Goal: Information Seeking & Learning: Learn about a topic

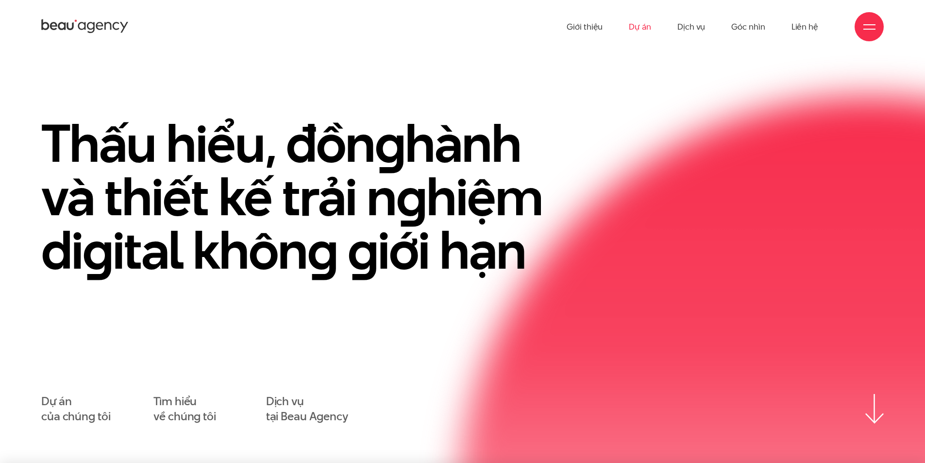
click at [644, 23] on link "Dự án" at bounding box center [640, 26] width 22 height 53
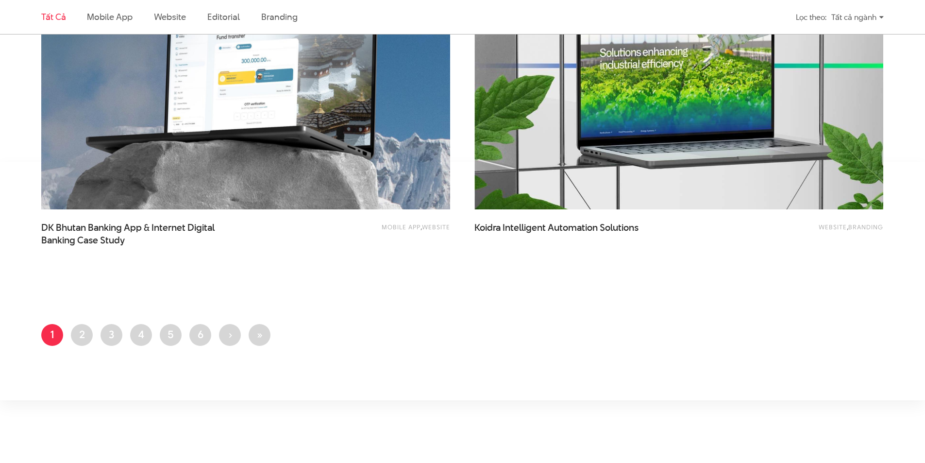
scroll to position [2427, 0]
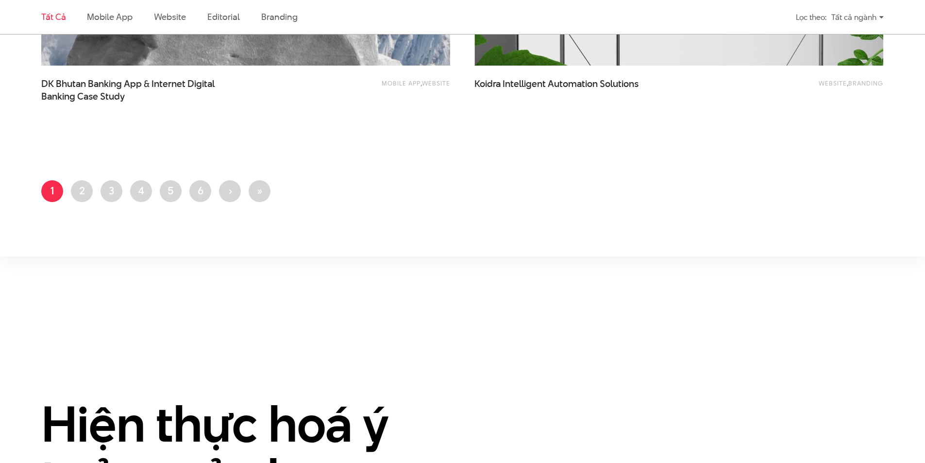
click at [95, 187] on ul "Trang hiện thời 1 Trang 2 Trang 3 Trang 4 Trang 5 Trang 6 Next page › Last page…" at bounding box center [462, 194] width 842 height 28
click at [89, 187] on link "Trang 2" at bounding box center [82, 191] width 22 height 22
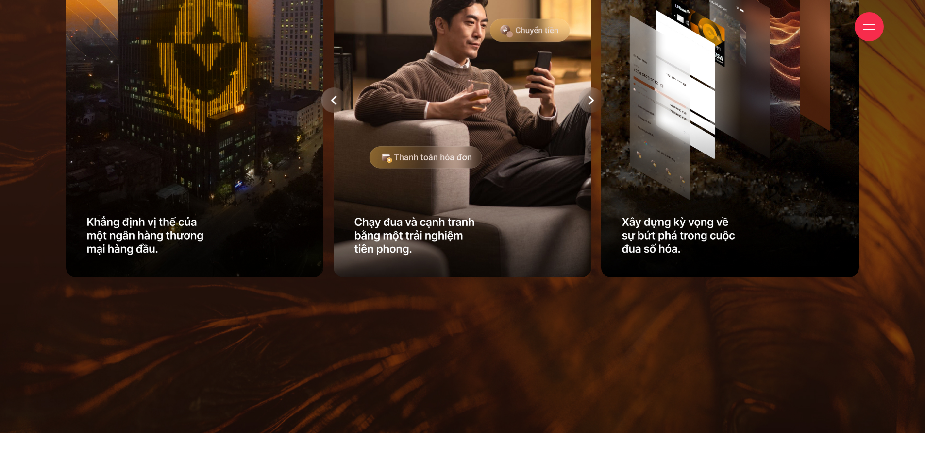
scroll to position [1117, 0]
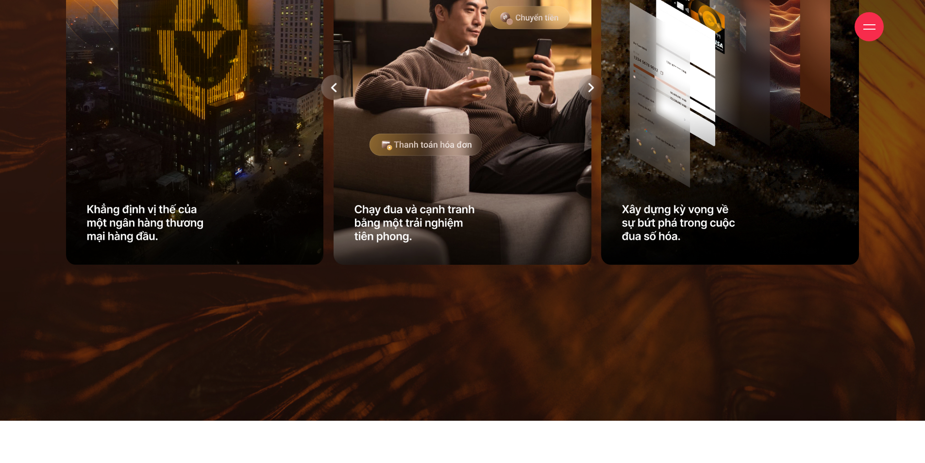
click at [330, 76] on div at bounding box center [333, 87] width 25 height 25
click at [334, 56] on img at bounding box center [463, 88] width 258 height 354
click at [339, 75] on div at bounding box center [333, 87] width 25 height 25
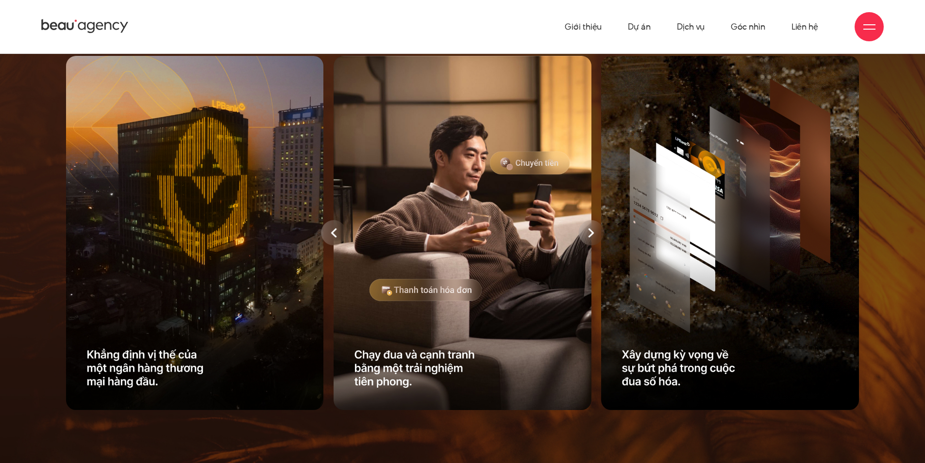
scroll to position [971, 0]
click at [600, 221] on div at bounding box center [591, 233] width 25 height 25
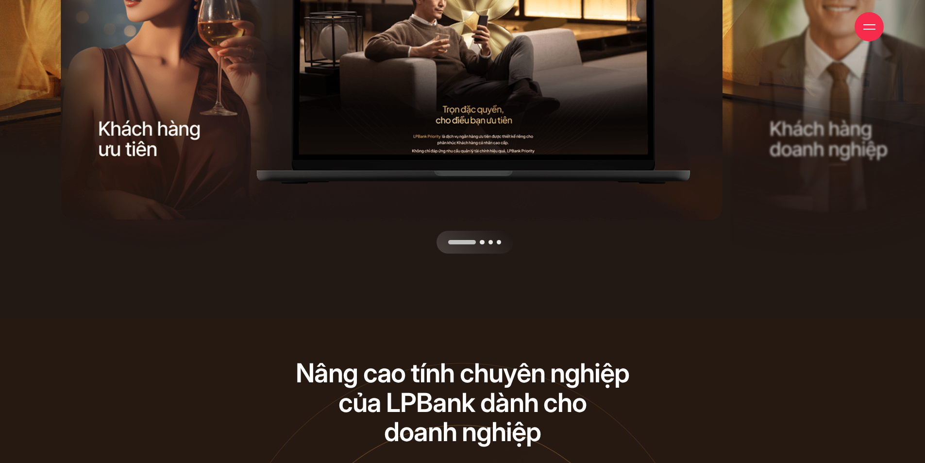
scroll to position [3544, 0]
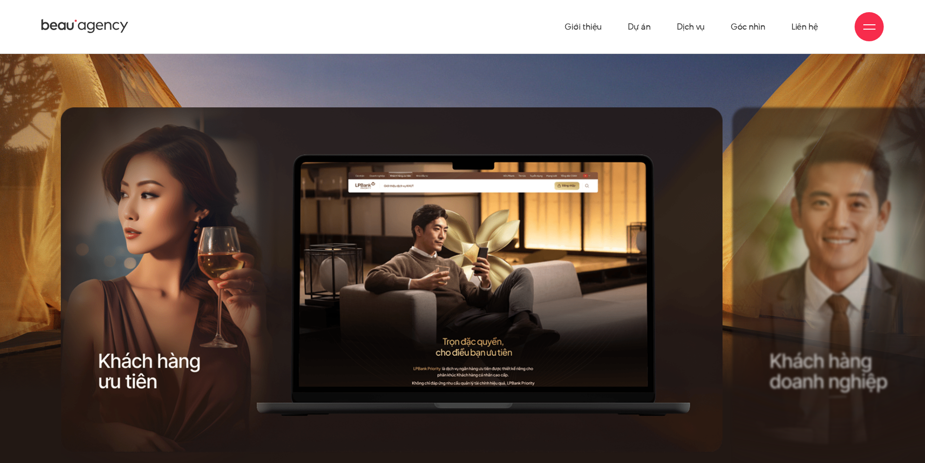
click at [614, 200] on div at bounding box center [394, 296] width 667 height 378
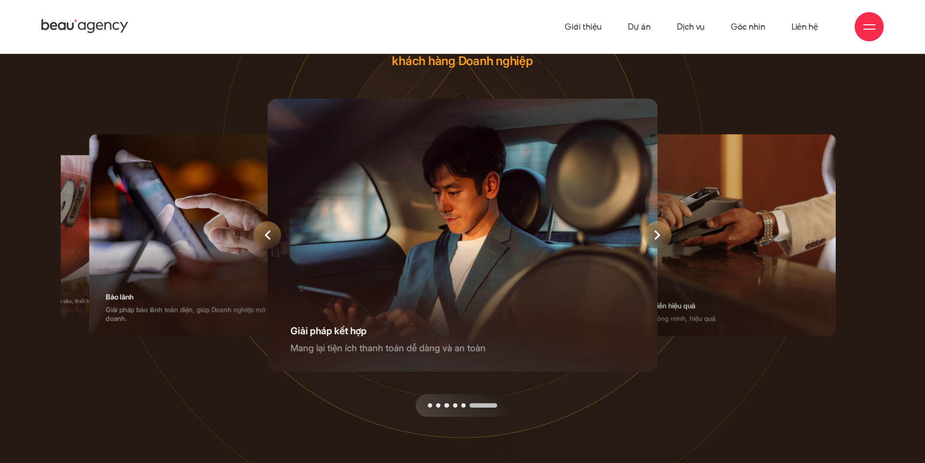
scroll to position [4223, 0]
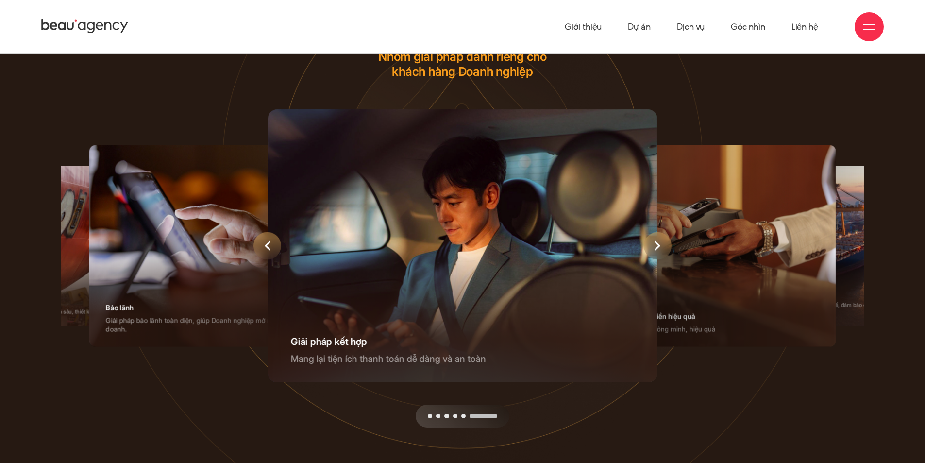
click at [583, 214] on div "1 / 6" at bounding box center [692, 245] width 288 height 201
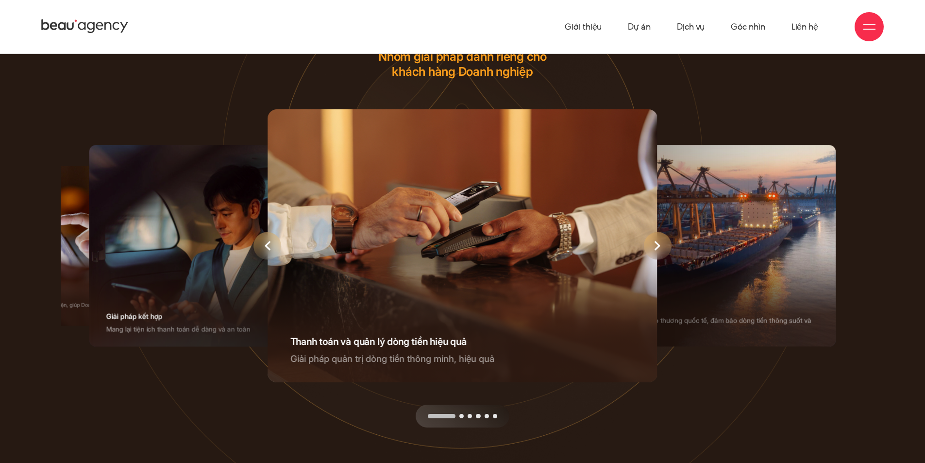
click at [525, 239] on div "1 / 6" at bounding box center [463, 245] width 390 height 273
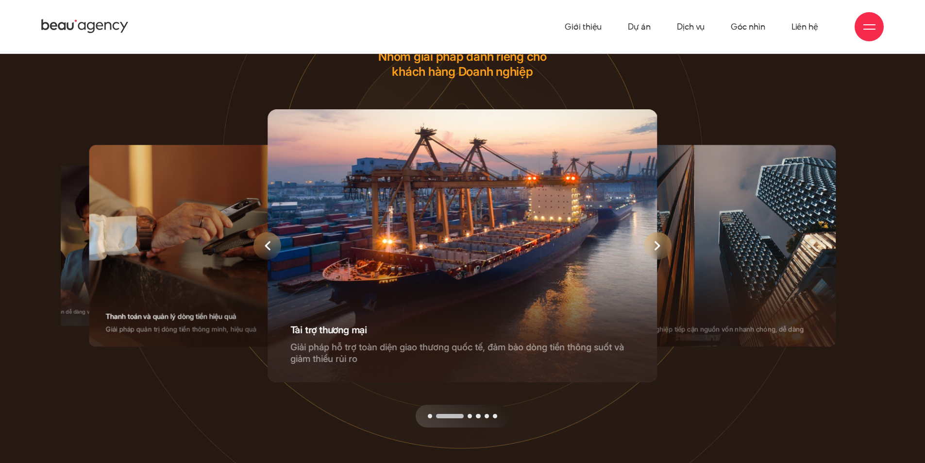
scroll to position [4078, 0]
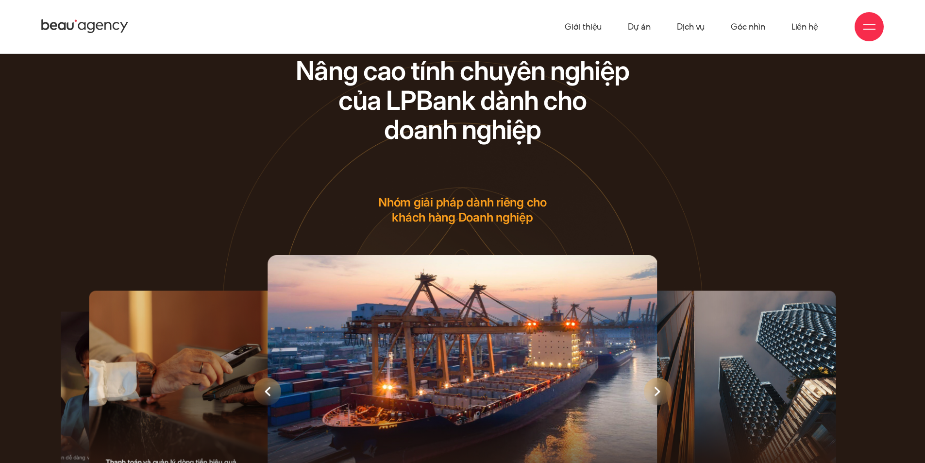
click at [609, 294] on div "2 / 6" at bounding box center [463, 391] width 390 height 273
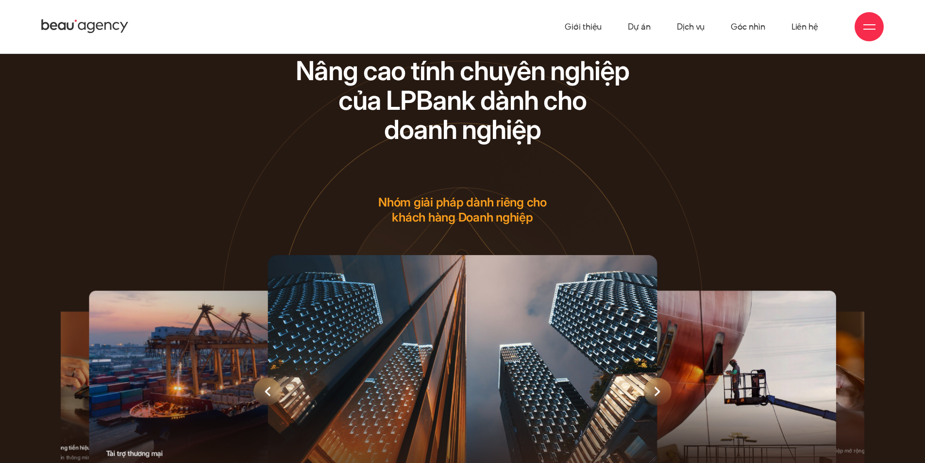
click at [600, 291] on div "4 / 6" at bounding box center [692, 391] width 288 height 201
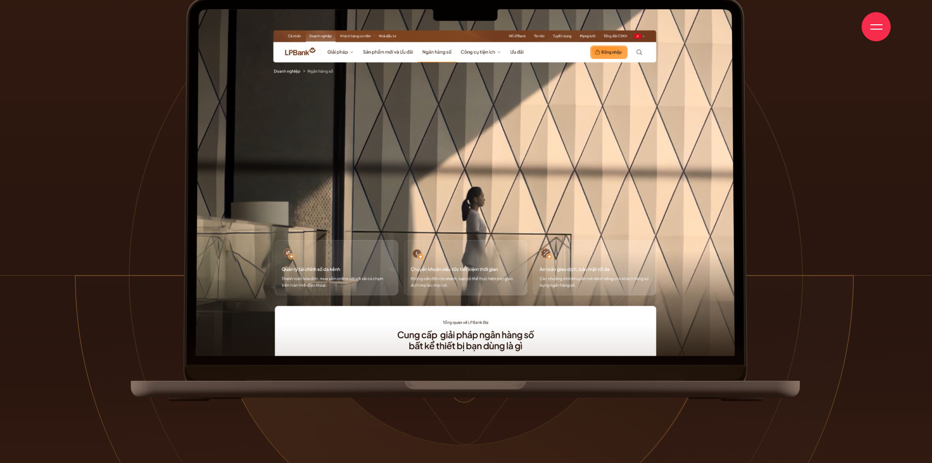
scroll to position [802, 0]
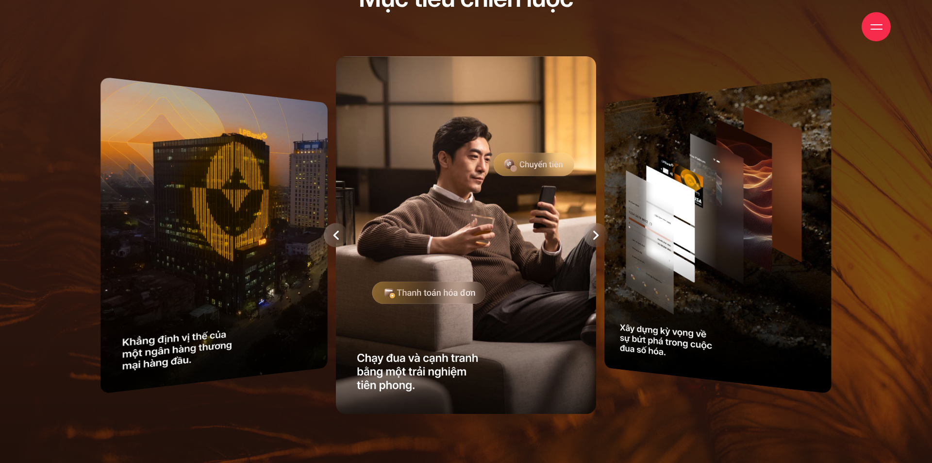
drag, startPoint x: 590, startPoint y: 240, endPoint x: 531, endPoint y: 242, distance: 59.2
click at [539, 240] on div at bounding box center [466, 234] width 810 height 367
click at [604, 232] on div at bounding box center [596, 235] width 24 height 24
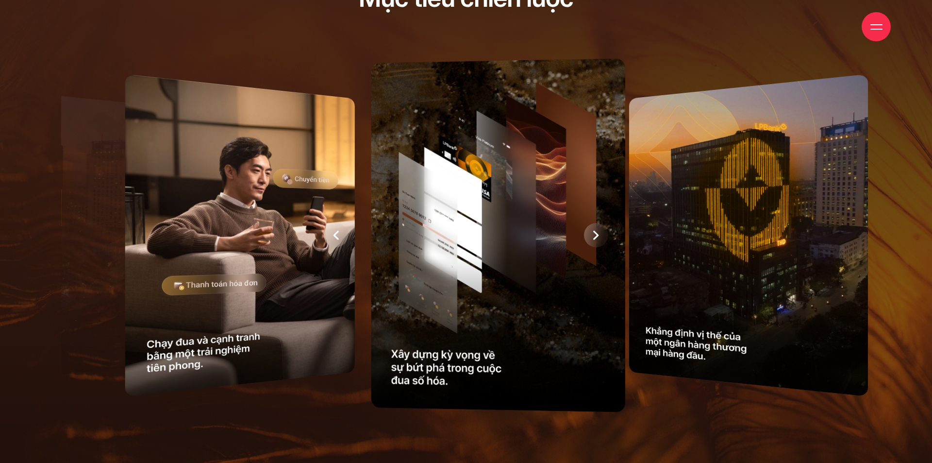
click at [594, 233] on div at bounding box center [227, 234] width 810 height 367
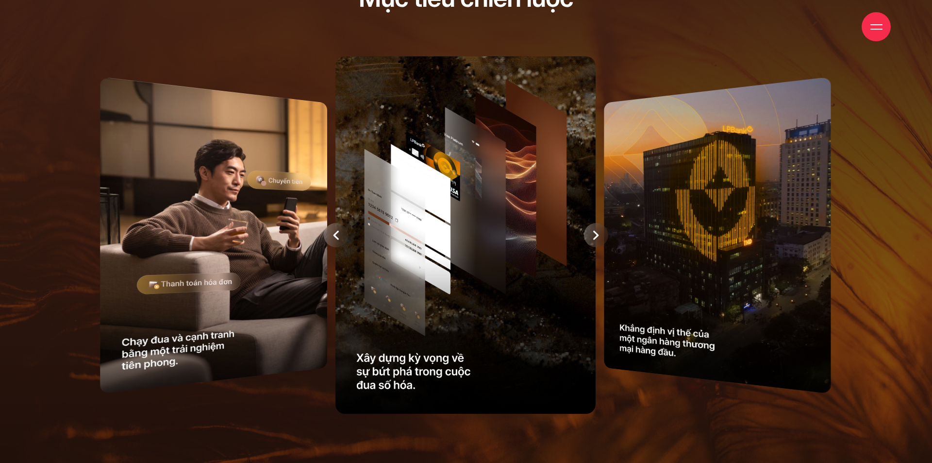
click at [594, 233] on icon at bounding box center [595, 235] width 5 height 9
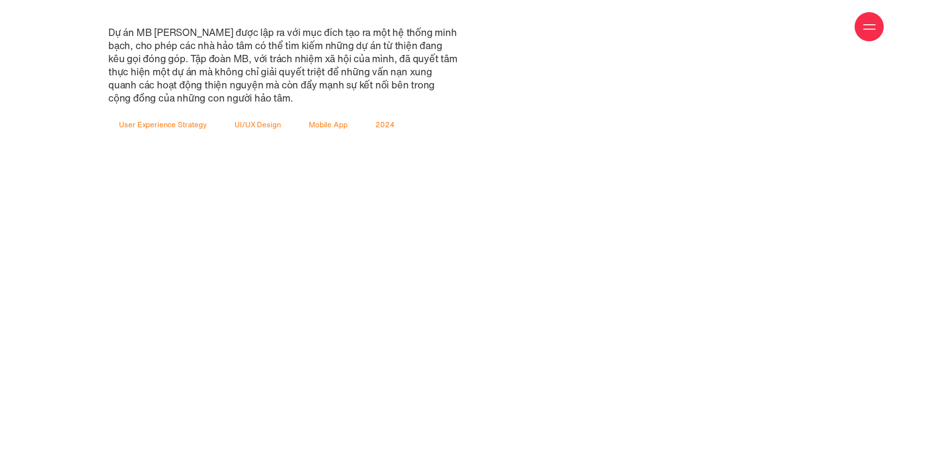
scroll to position [1748, 0]
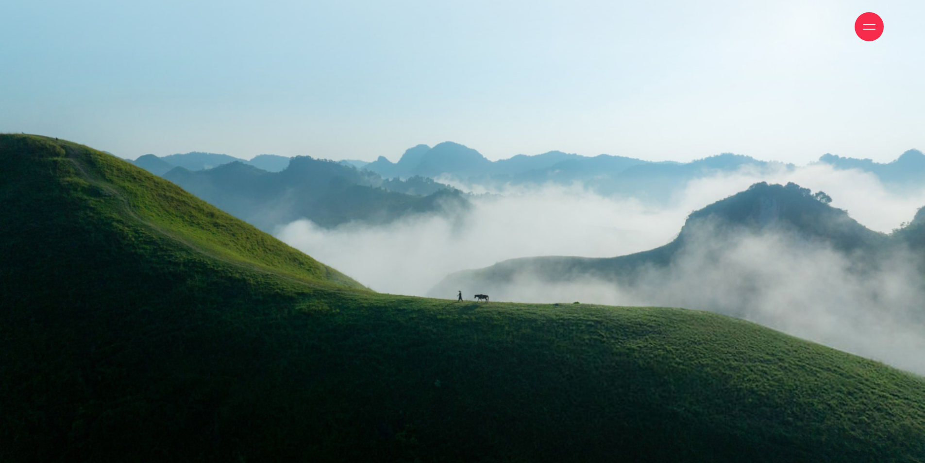
scroll to position [19760, 0]
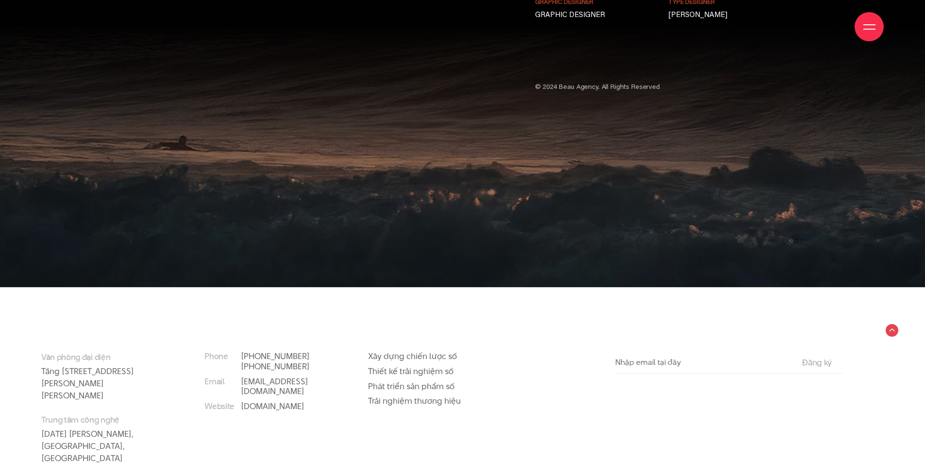
scroll to position [8182, 0]
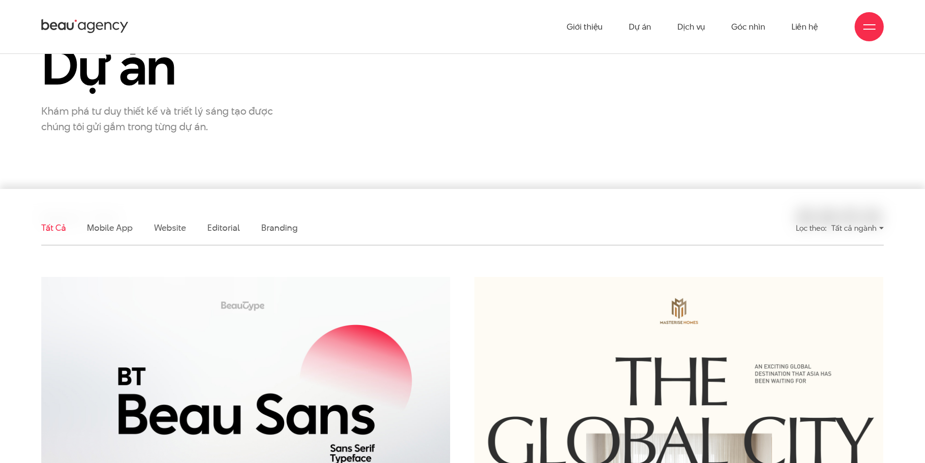
scroll to position [97, 0]
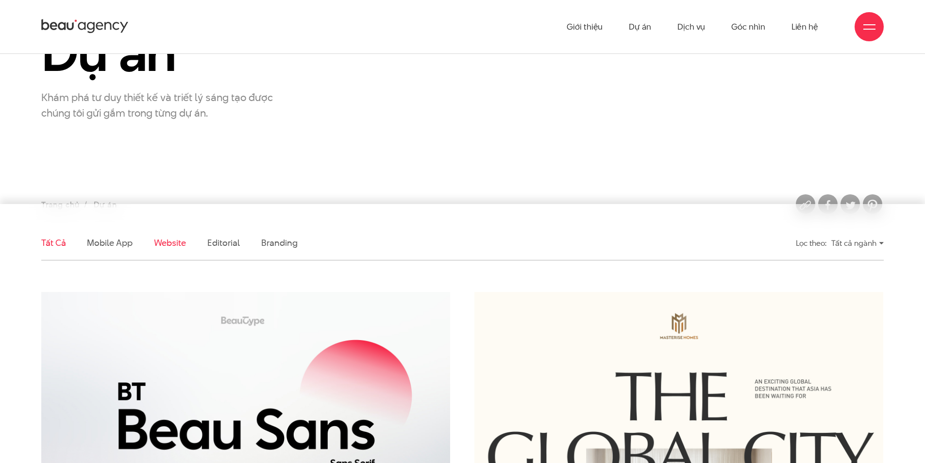
click at [166, 244] on link "Website" at bounding box center [170, 242] width 32 height 12
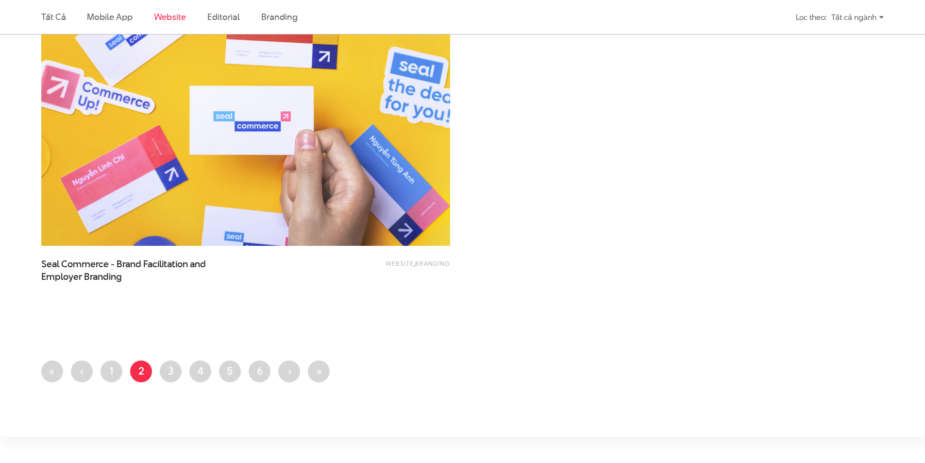
scroll to position [2362, 0]
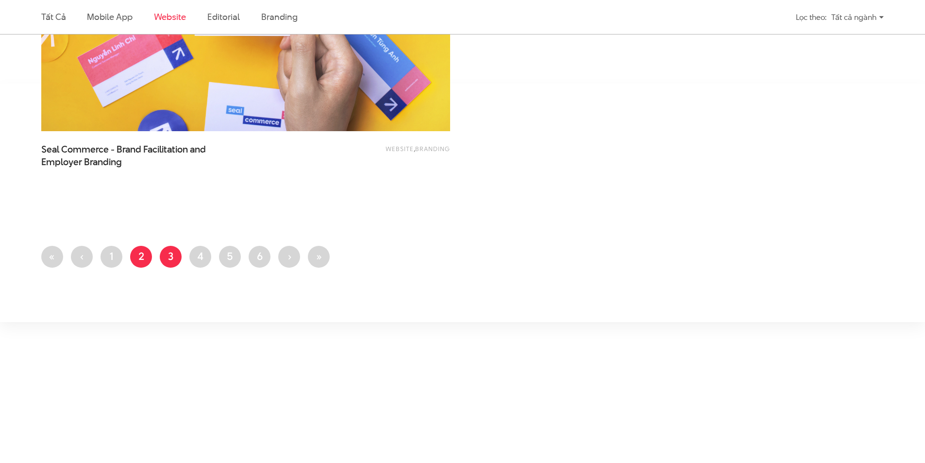
click at [176, 254] on link "Trang 3" at bounding box center [171, 257] width 22 height 22
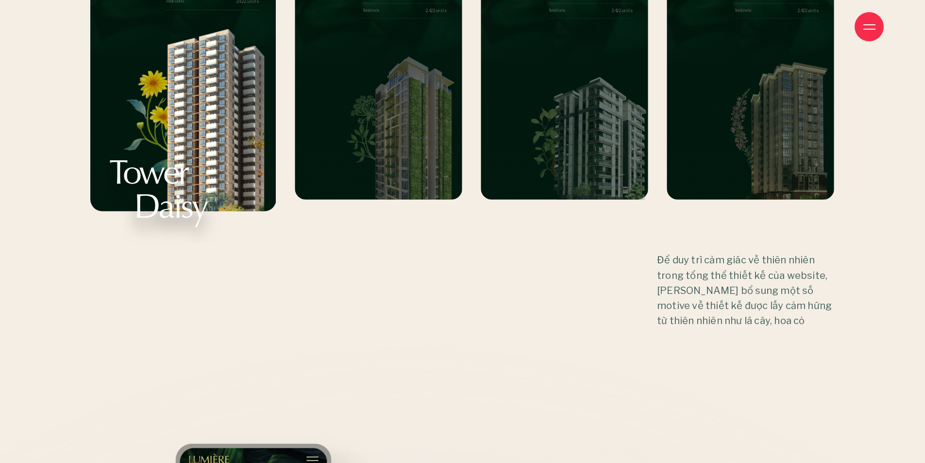
scroll to position [10971, 0]
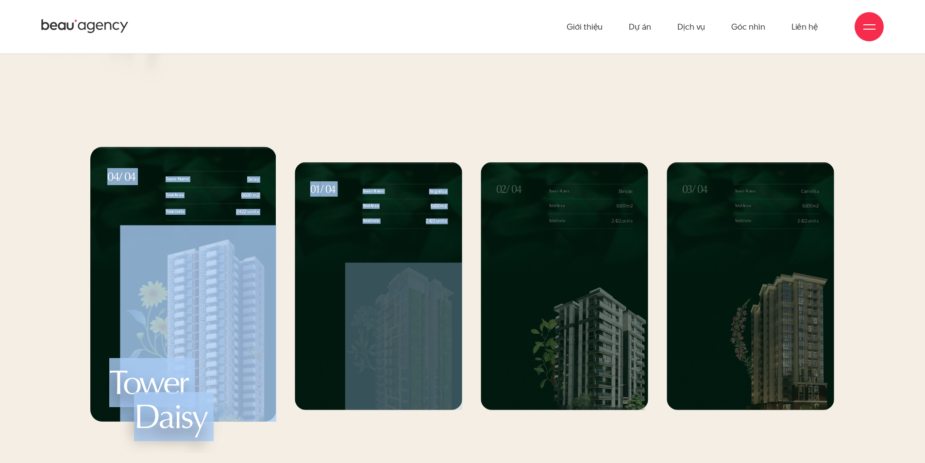
drag, startPoint x: 449, startPoint y: 294, endPoint x: 350, endPoint y: 310, distance: 100.3
click at [352, 310] on div "01 / 04 Tower Name [PERSON_NAME] Total Area 8.600 m2 Total Units 2.422 units To…" at bounding box center [462, 300] width 744 height 307
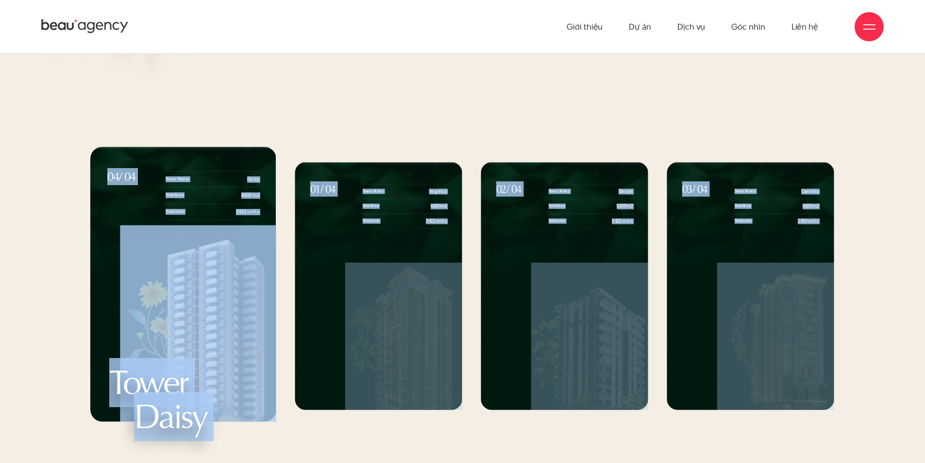
click at [884, 258] on div "01 / 04 Tower Name Angelica Total Area 8.600 m2 Total Units 2.422 units Tower A…" at bounding box center [462, 343] width 925 height 392
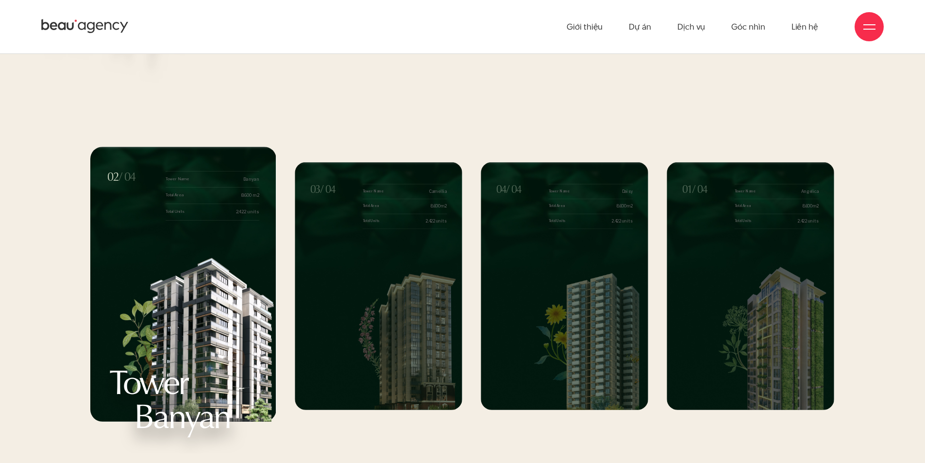
click at [481, 323] on div "4 / 4" at bounding box center [564, 319] width 167 height 181
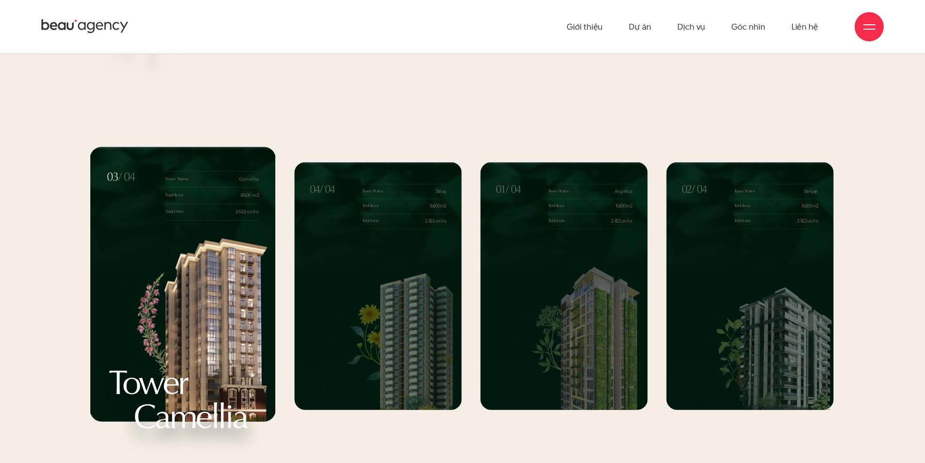
click at [545, 322] on img "1 / 4" at bounding box center [589, 335] width 117 height 147
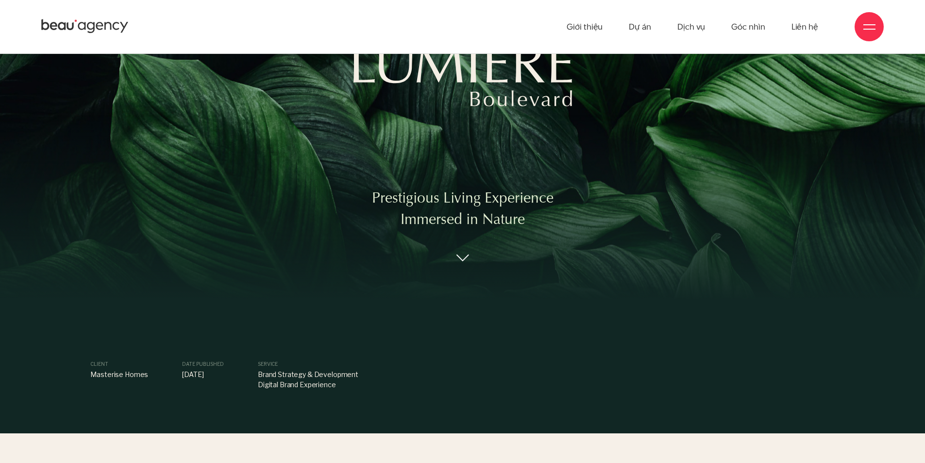
scroll to position [0, 0]
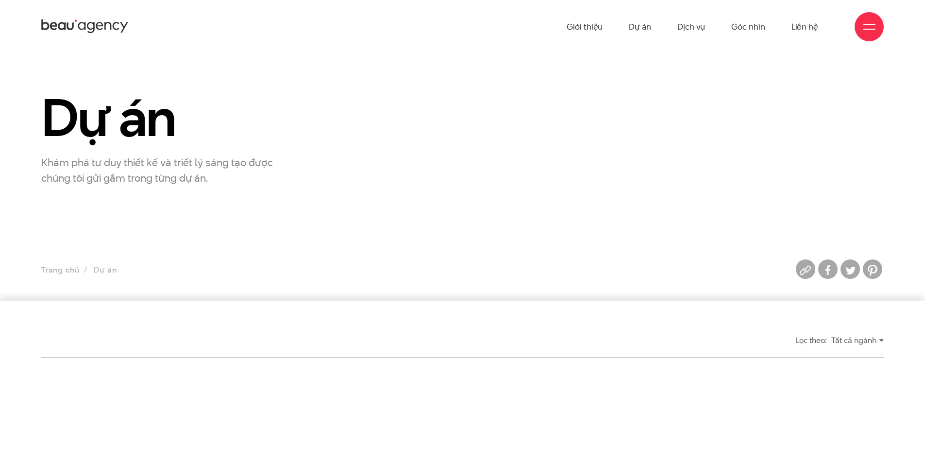
click at [94, 270] on ul "Trang chủ Dự án" at bounding box center [354, 270] width 626 height 14
click at [72, 271] on link "Trang chủ" at bounding box center [60, 269] width 38 height 11
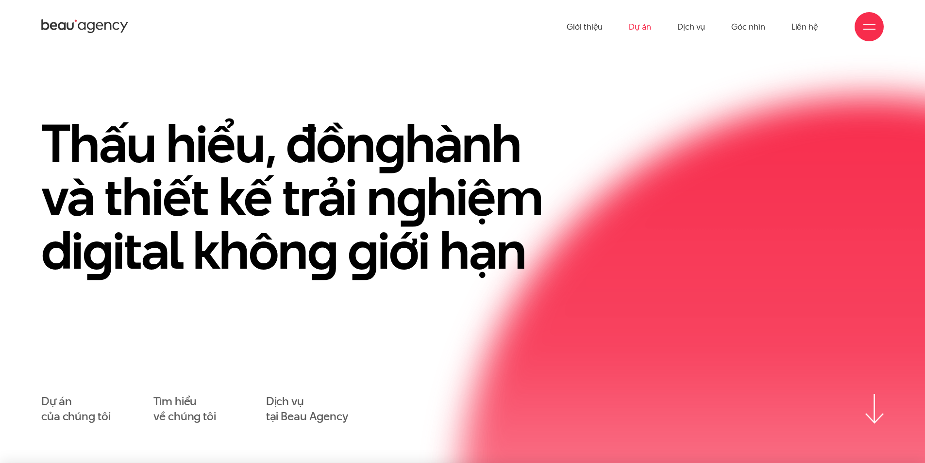
click at [644, 30] on link "Dự án" at bounding box center [640, 26] width 22 height 53
